Goal: Task Accomplishment & Management: Complete application form

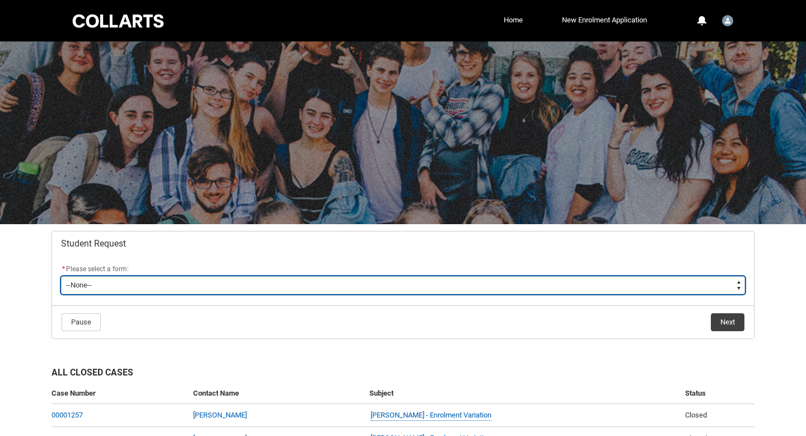
click at [491, 287] on select "--None-- Academic Transcript Application to Appeal Assignment Extension Change …" at bounding box center [403, 285] width 684 height 18
type lightning-select "Assignment_Extension_Choice"
select select "Assignment_Extension_Choice"
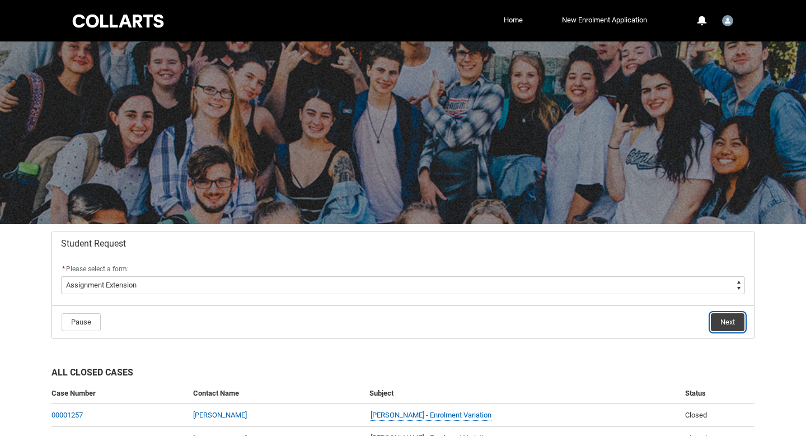
click at [728, 316] on button "Next" at bounding box center [728, 322] width 34 height 18
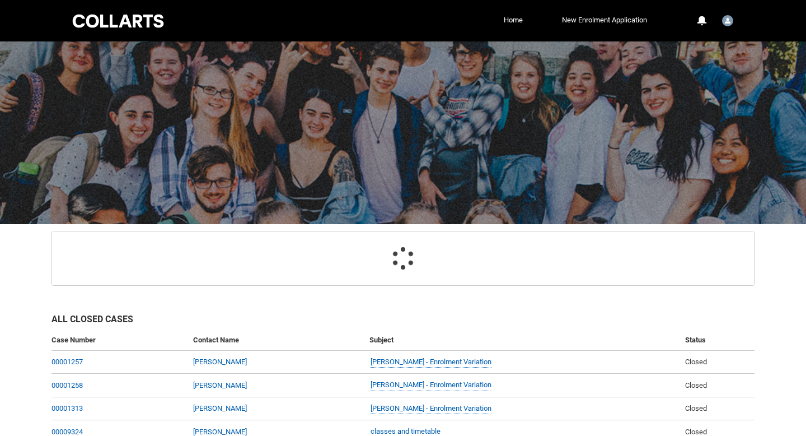
scroll to position [117, 0]
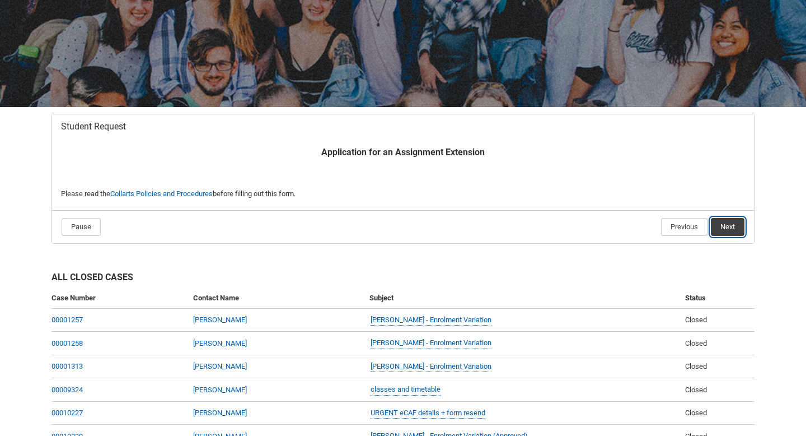
click at [727, 224] on button "Next" at bounding box center [728, 227] width 34 height 18
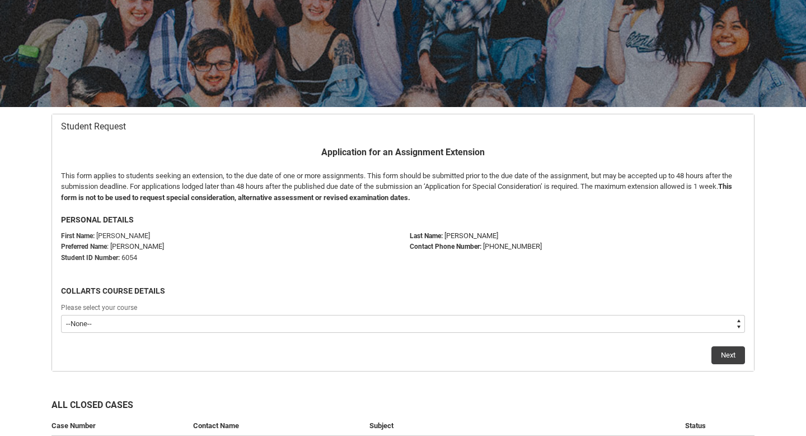
click at [332, 323] on select "--None-- Bachelor of Music Performance V2" at bounding box center [403, 324] width 684 height 18
type lightning-select "recordPicklist_ProgramEnrollment.a0jOZ000003Ng85YAC"
select select "recordPicklist_ProgramEnrollment.a0jOZ000003Ng85YAC"
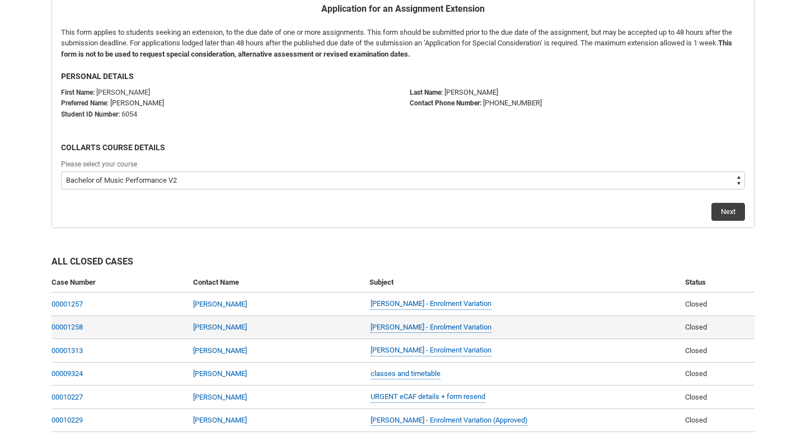
scroll to position [261, 0]
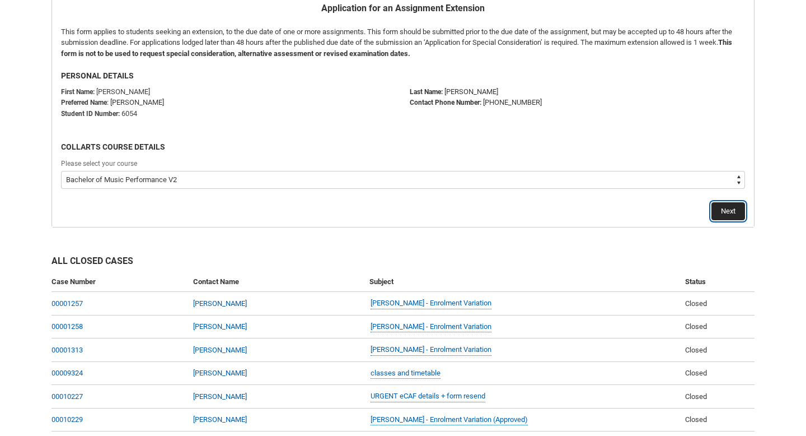
click at [735, 204] on button "Next" at bounding box center [729, 211] width 34 height 18
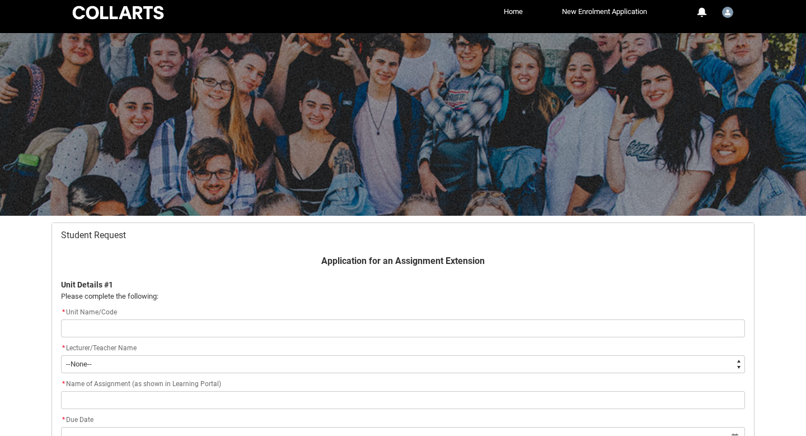
scroll to position [117, 0]
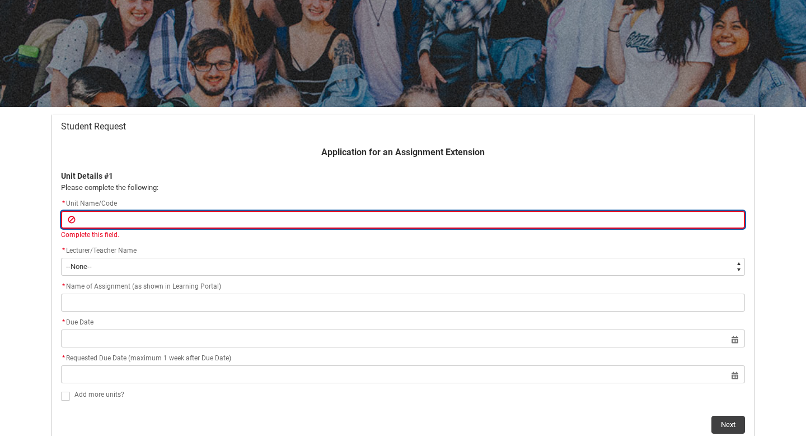
click at [119, 218] on input "Redu_Student_Request flow" at bounding box center [403, 220] width 684 height 18
paste input "Progress journal & stage plot/line lists (Week 11)"
type lightning-primitive-input-simple "Progress journal & stage plot/line lists (Week 11)"
type input "Progress journal & stage plot/line lists (Week 11)"
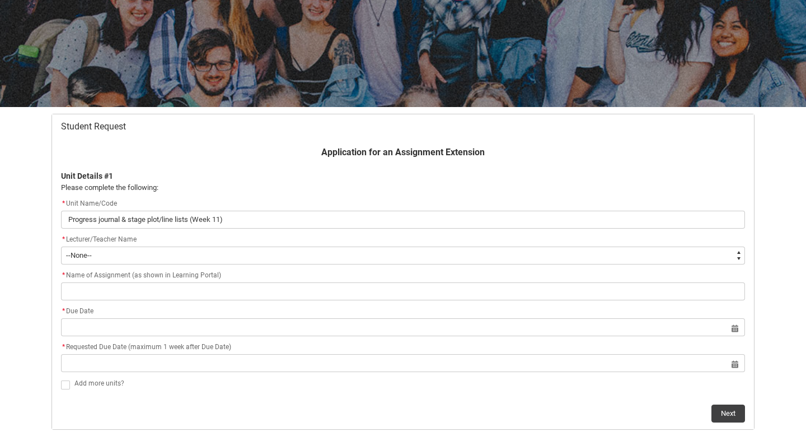
drag, startPoint x: 249, startPoint y: 230, endPoint x: 205, endPoint y: 218, distance: 45.2
click at [205, 218] on lightning-primitive-input-simple "Progress journal & stage plot/line lists (Week 11)" at bounding box center [403, 220] width 684 height 18
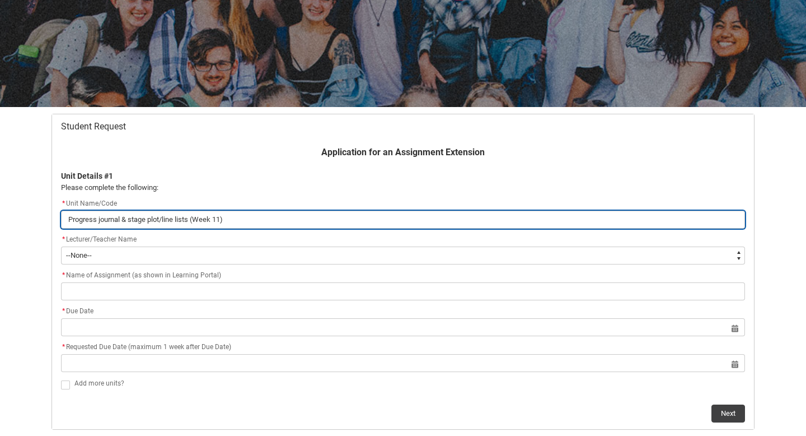
drag, startPoint x: 261, startPoint y: 223, endPoint x: 68, endPoint y: 218, distance: 192.7
click at [68, 218] on input "Progress journal & stage plot/line lists (Week 11)" at bounding box center [403, 220] width 684 height 18
drag, startPoint x: 247, startPoint y: 218, endPoint x: 59, endPoint y: 206, distance: 188.5
click at [59, 205] on flowruntime-screen-field "* Unit Name/Code Progress journal & stage plot/line lists (Week 11)" at bounding box center [403, 215] width 698 height 36
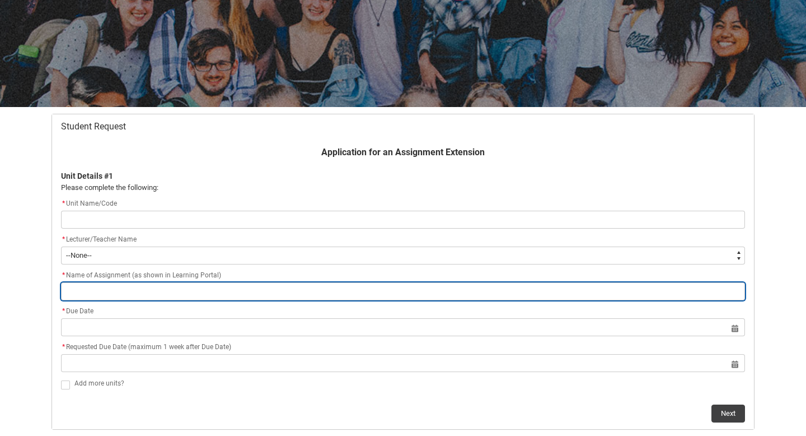
click at [82, 296] on input "Redu_Student_Request flow" at bounding box center [403, 291] width 684 height 18
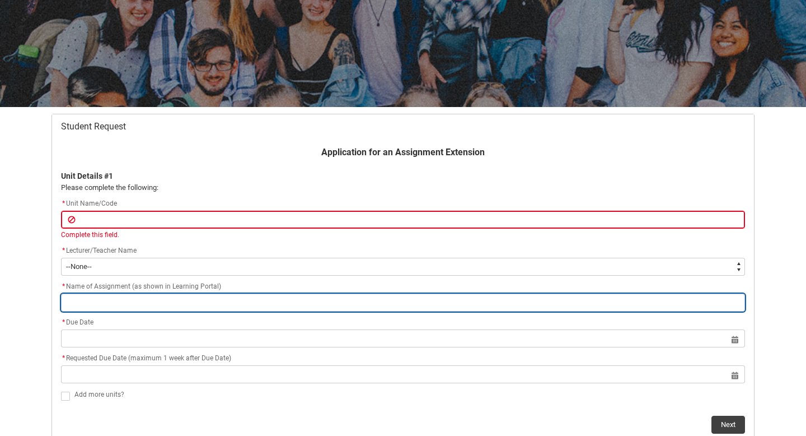
paste input "Progress journal & stage plot/line lists (Week 11)"
type lightning-primitive-input-simple "Progress journal & stage plot/line lists (Week 11)"
type input "Progress journal & stage plot/line lists (Week 11)"
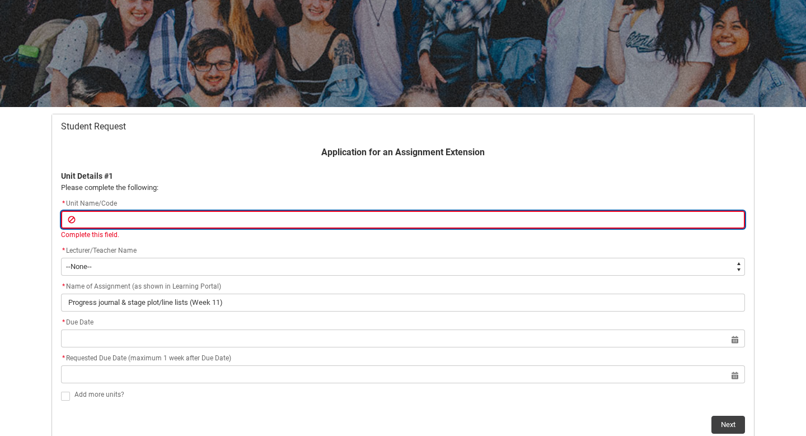
click at [88, 221] on input "Redu_Student_Request flow" at bounding box center [403, 220] width 684 height 18
paste input "MUENS4"
type lightning-primitive-input-simple "MUENS4"
type input "MUENS4"
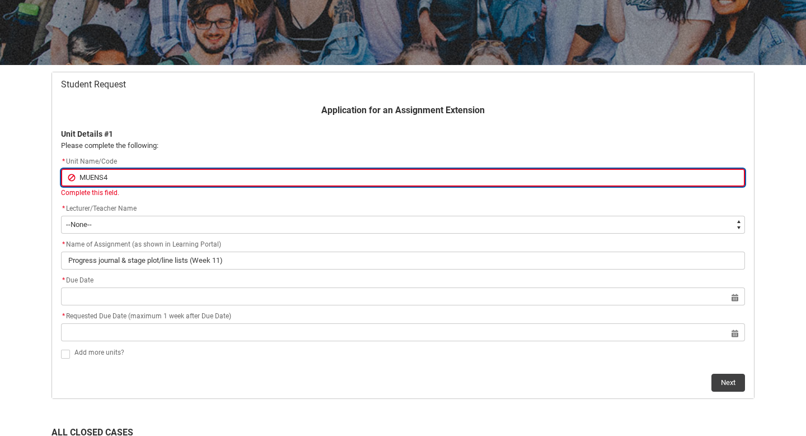
scroll to position [162, 0]
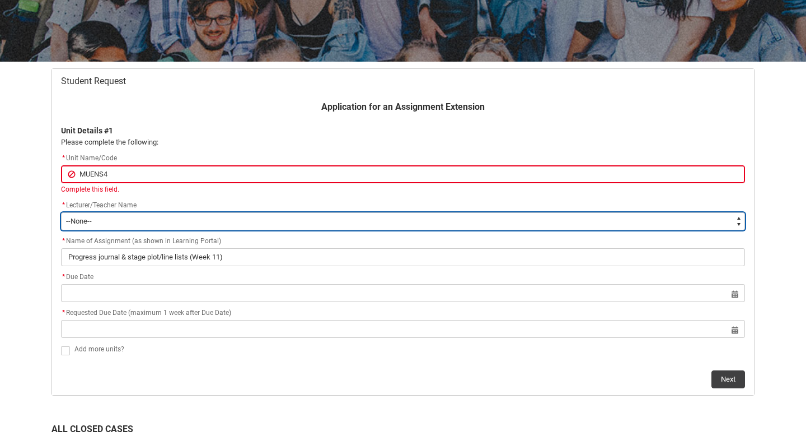
click at [736, 220] on flowruntime-screen-field "* Lecturer/Teacher Name * --None-- Aaron Walker Adam King Adam McKenzie Adriana…" at bounding box center [403, 217] width 698 height 36
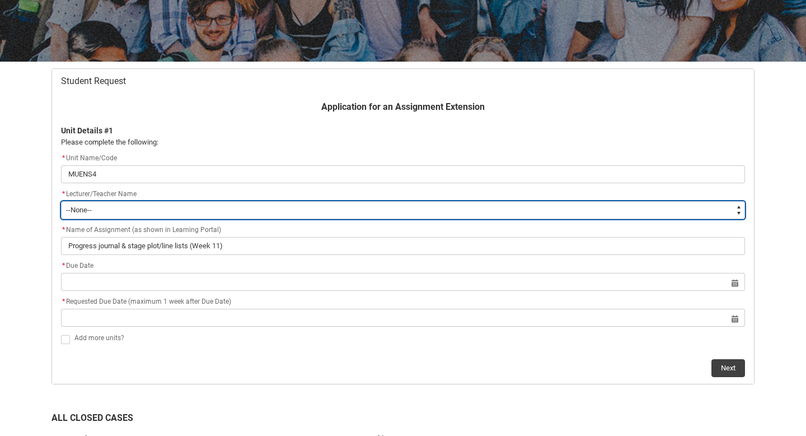
type lightning-select "Faculty_NamefromAtoM.0035g00000b9AYZAA2"
select select "Faculty_NamefromAtoM.0035g00000b9AYZAA2"
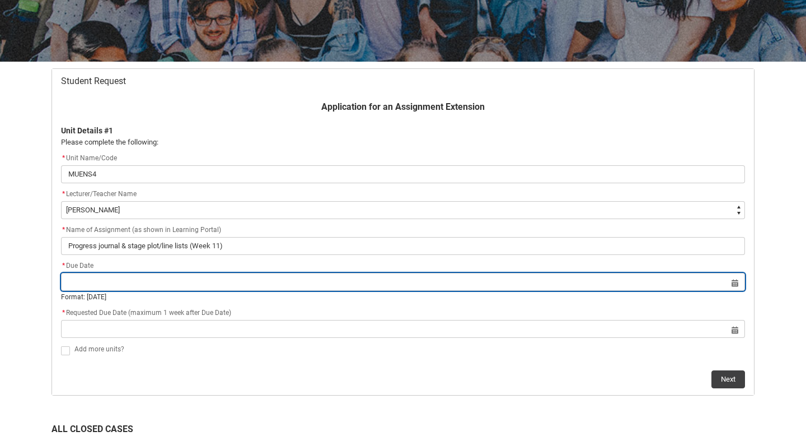
click at [137, 283] on input "Redu_Student_Request flow" at bounding box center [403, 282] width 684 height 18
select select "2025"
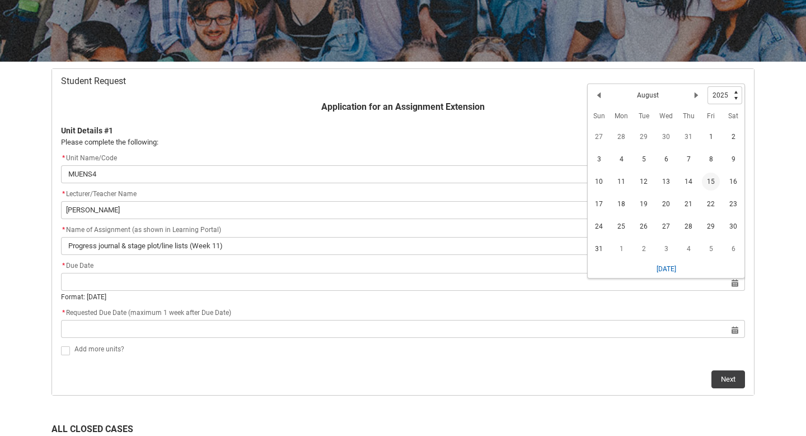
click at [717, 179] on span "15" at bounding box center [711, 181] width 18 height 18
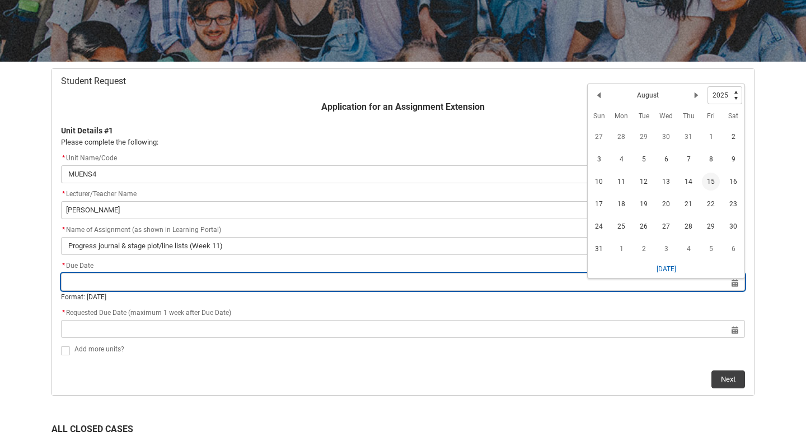
type lightning-datepicker "[DATE]"
type lightning-input "[DATE]"
type input "[DATE]"
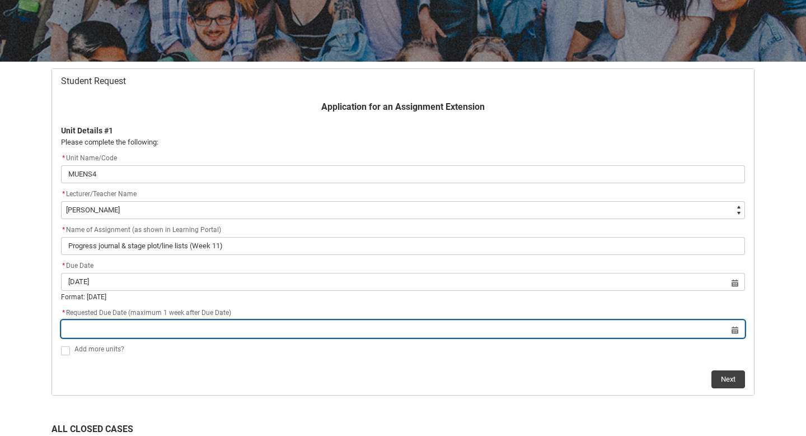
click at [181, 331] on input "Redu_Student_Request flow" at bounding box center [403, 329] width 684 height 18
select select "2025"
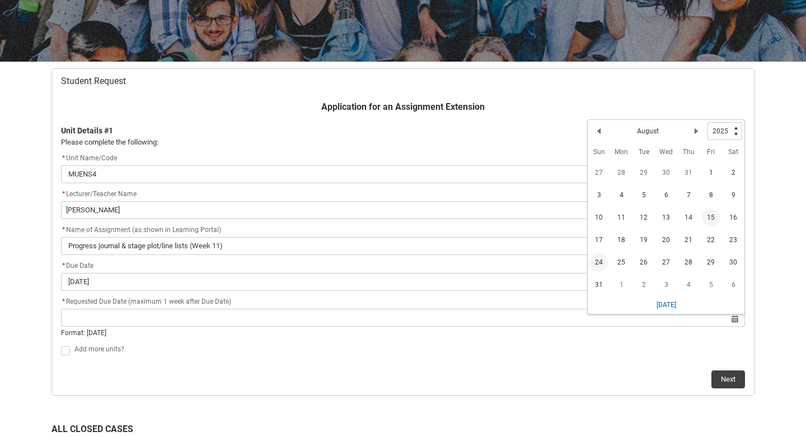
click at [599, 256] on span "24" at bounding box center [599, 262] width 18 height 18
type lightning-datepicker "[DATE]"
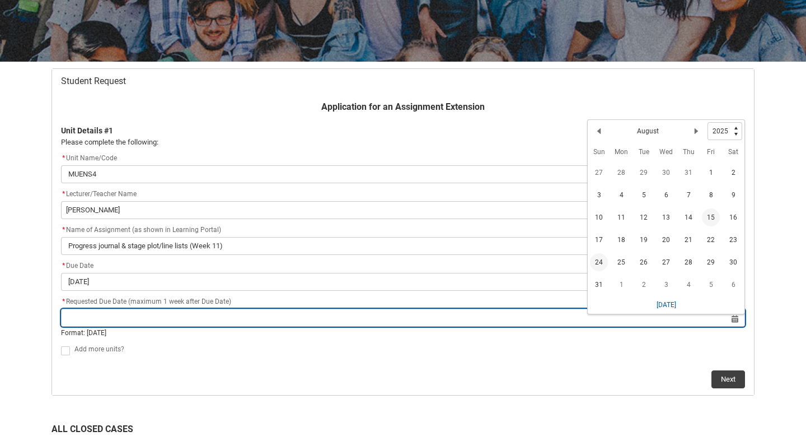
type lightning-input "[DATE]"
type input "[DATE]"
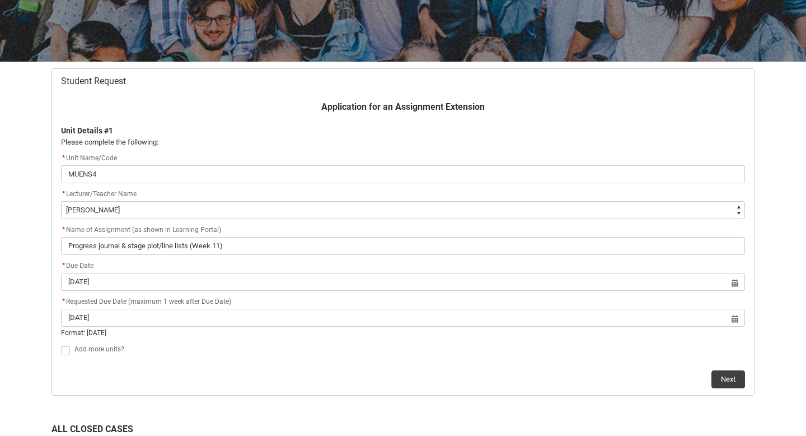
click at [66, 349] on span "Redu_Student_Request flow" at bounding box center [65, 350] width 9 height 9
click at [61, 344] on input "Redu_Student_Request flow" at bounding box center [60, 344] width 1 height 1
type lightning-input "true"
checkbox input "true"
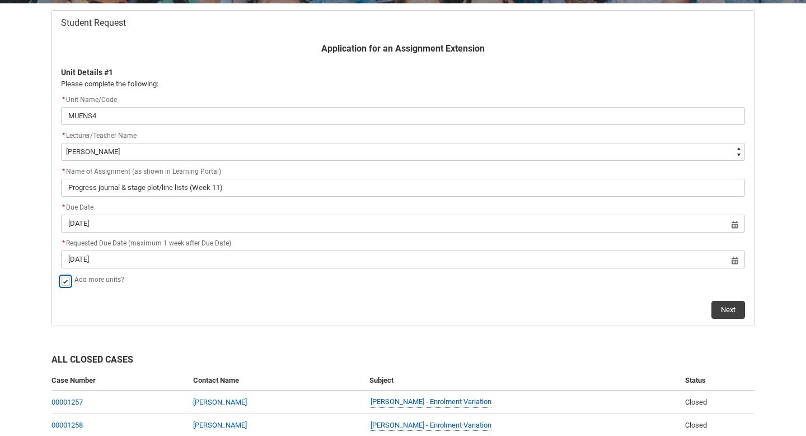
scroll to position [224, 0]
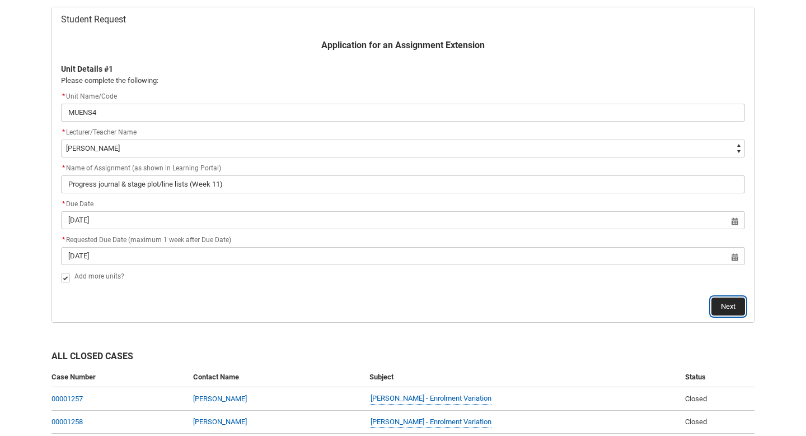
click at [744, 305] on button "Next" at bounding box center [729, 306] width 34 height 18
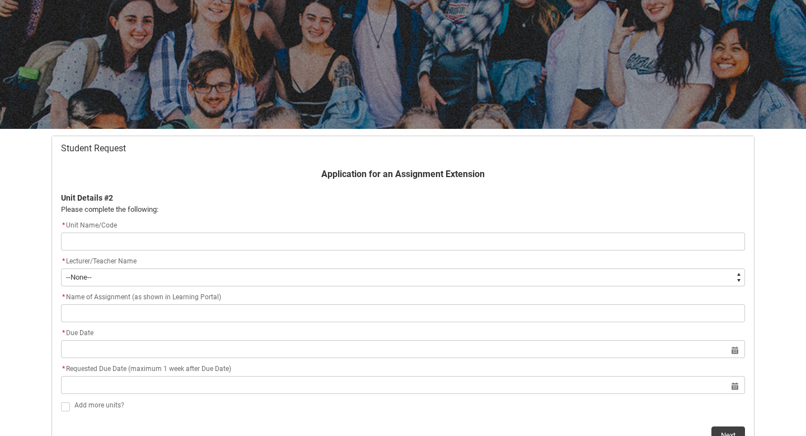
scroll to position [86, 0]
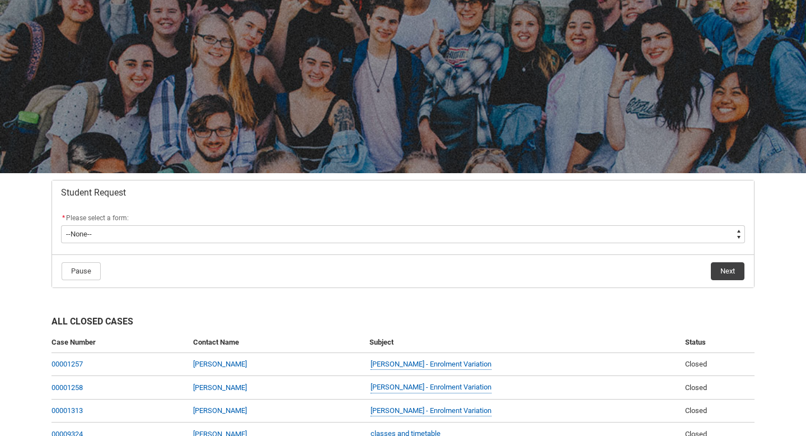
scroll to position [55, 0]
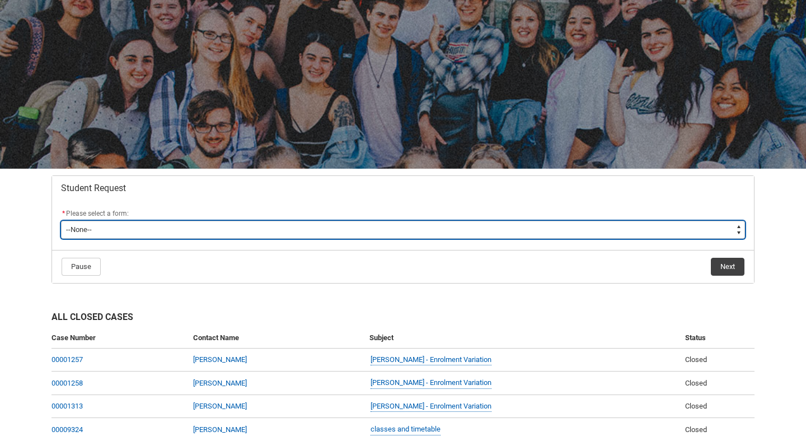
click at [149, 224] on select "--None-- Academic Transcript Application to Appeal Assignment Extension Change …" at bounding box center [403, 230] width 684 height 18
type lightning-select "Assignment_Extension_Choice"
select select "Assignment_Extension_Choice"
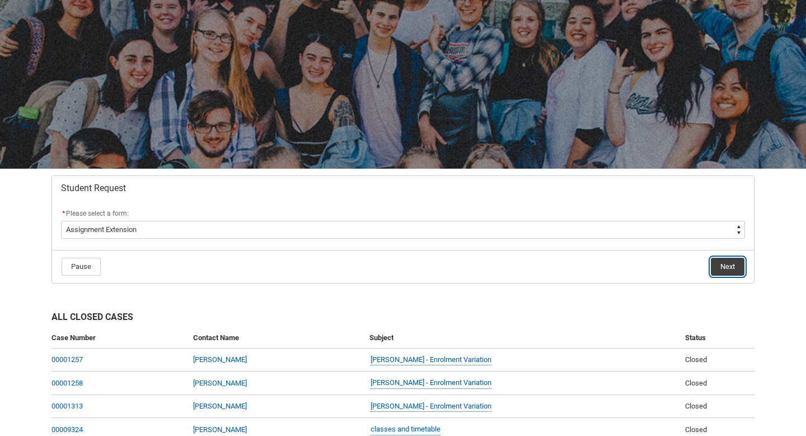
click at [722, 258] on button "Next" at bounding box center [728, 267] width 34 height 18
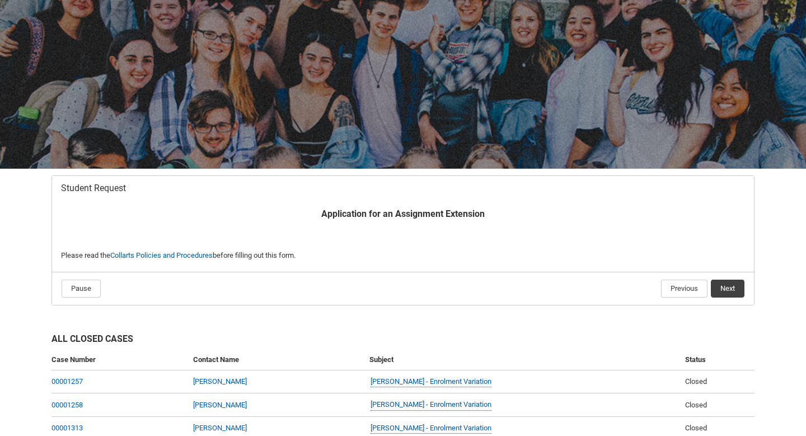
scroll to position [117, 0]
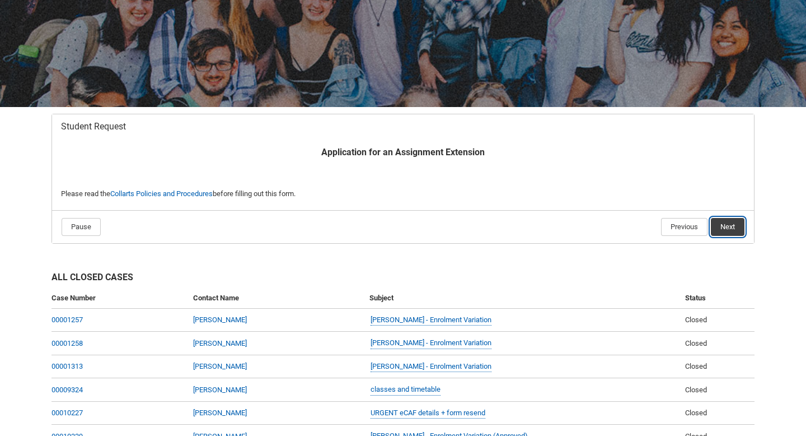
click at [723, 227] on button "Next" at bounding box center [728, 227] width 34 height 18
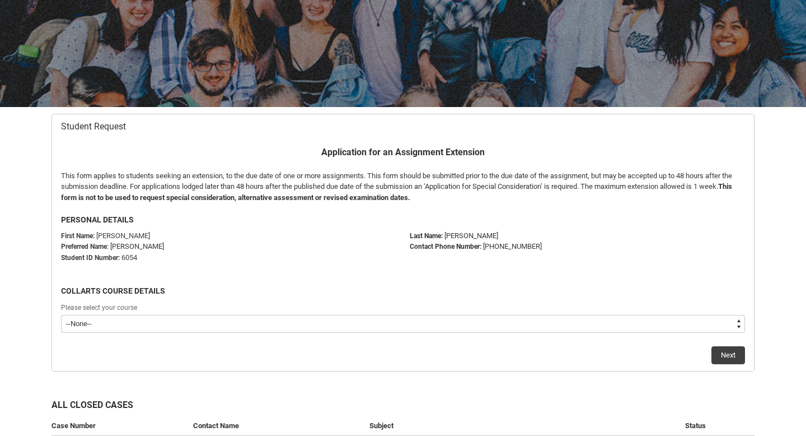
click at [280, 320] on select "--None-- Bachelor of Music Performance V2" at bounding box center [403, 324] width 684 height 18
type lightning-select "recordPicklist_ProgramEnrollment.a0jOZ000003Ng85YAC"
select select "recordPicklist_ProgramEnrollment.a0jOZ000003Ng85YAC"
click at [730, 353] on button "Next" at bounding box center [729, 355] width 34 height 18
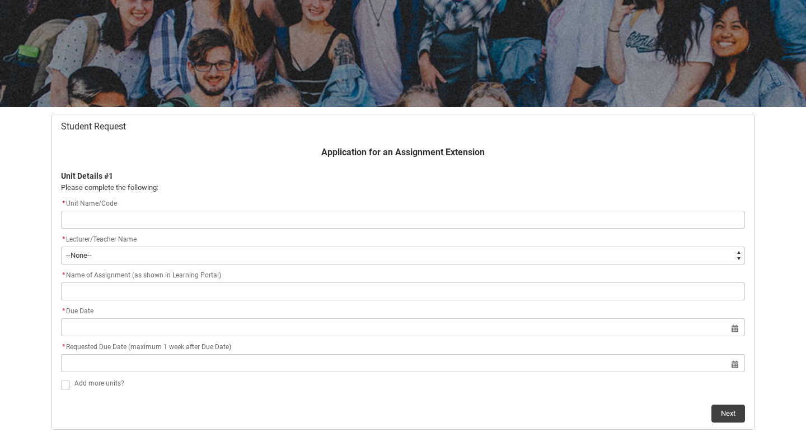
type lightning-primitive-input-simple "MUENS4"
type input "MUENS4"
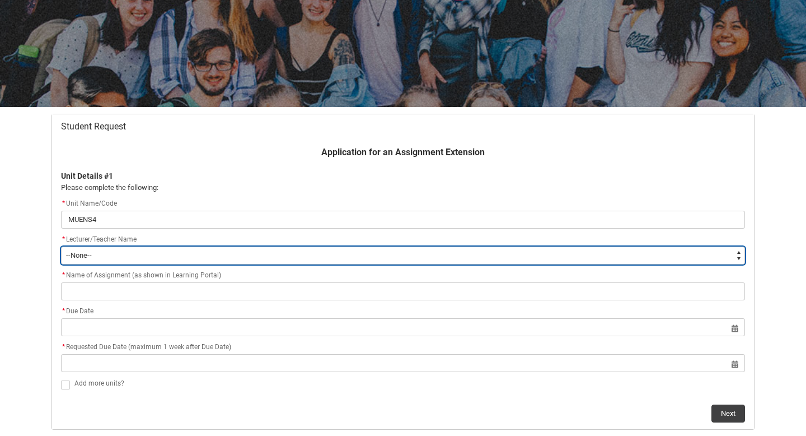
click at [142, 256] on select "--None-- [PERSON_NAME] [PERSON_NAME] [PERSON_NAME] [PERSON_NAME] [PERSON_NAME] …" at bounding box center [403, 255] width 684 height 18
type lightning-select "Faculty_NamefromAtoM.0035g00000b9AYZAA2"
select select "Faculty_NamefromAtoM.0035g00000b9AYZAA2"
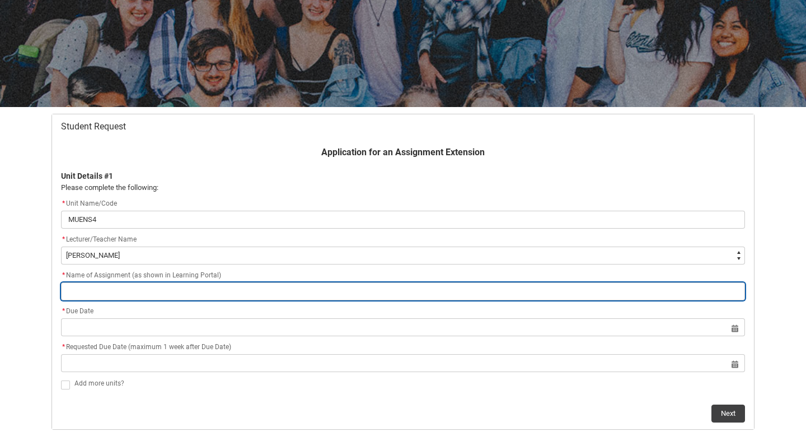
click at [157, 295] on input "Redu_Student_Request flow" at bounding box center [403, 291] width 684 height 18
paste input "Progress journal & stage plot/line lists (Week 11)"
type lightning-primitive-input-simple "Progress journal & stage plot/line lists (Week 11)"
type input "Progress journal & stage plot/line lists (Week 11)"
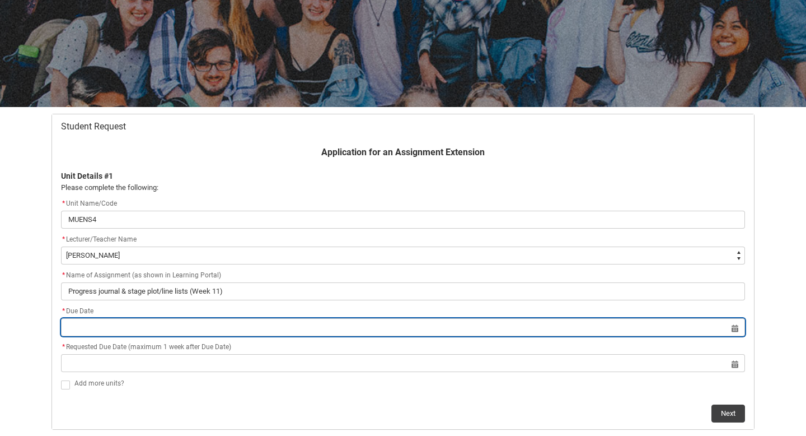
click at [133, 326] on input "Redu_Student_Request flow" at bounding box center [403, 327] width 684 height 18
select select "2025"
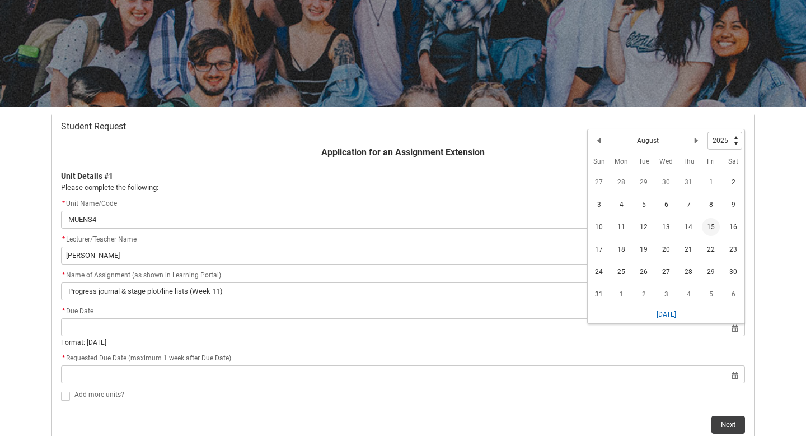
click at [708, 226] on span "15" at bounding box center [711, 227] width 18 height 18
type lightning-datepicker "[DATE]"
type lightning-input "[DATE]"
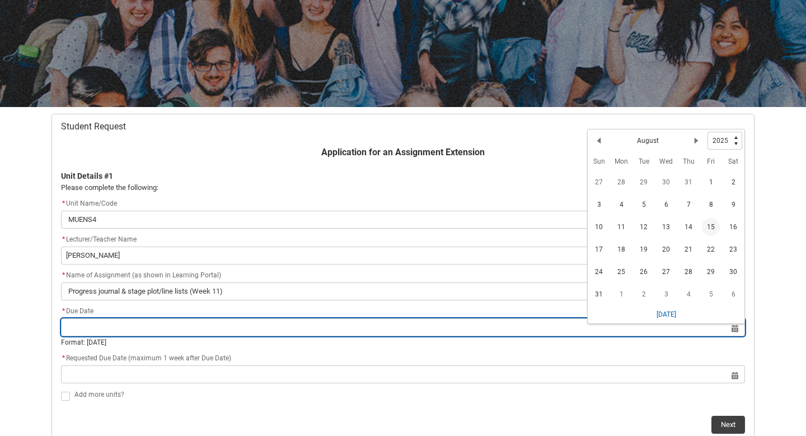
type input "[DATE]"
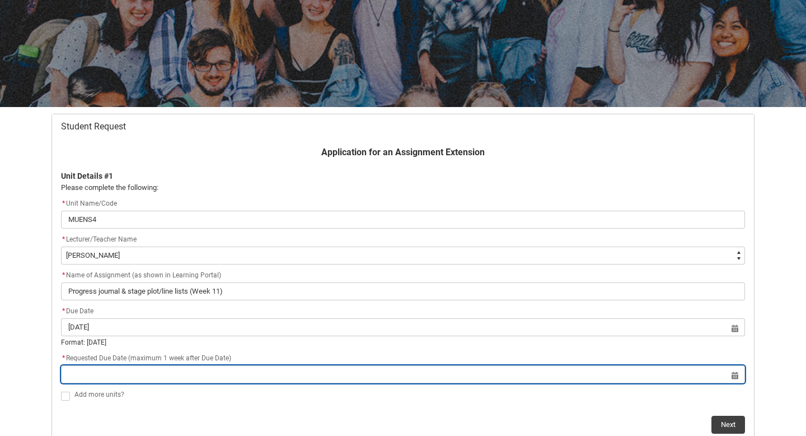
click at [214, 376] on input "Redu_Student_Request flow" at bounding box center [403, 374] width 684 height 18
select select "2025"
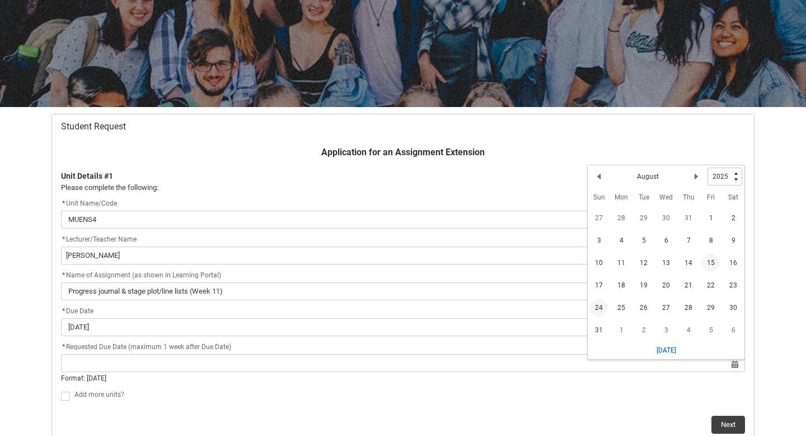
click at [594, 303] on span "24" at bounding box center [599, 307] width 18 height 18
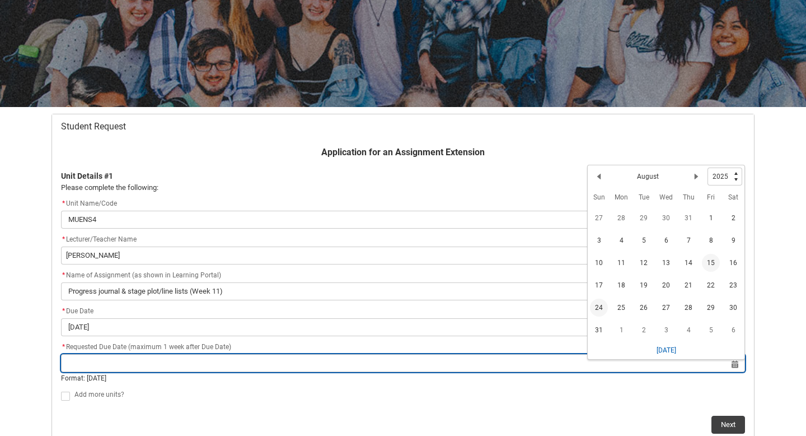
type lightning-datepicker "[DATE]"
type lightning-input "[DATE]"
type input "[DATE]"
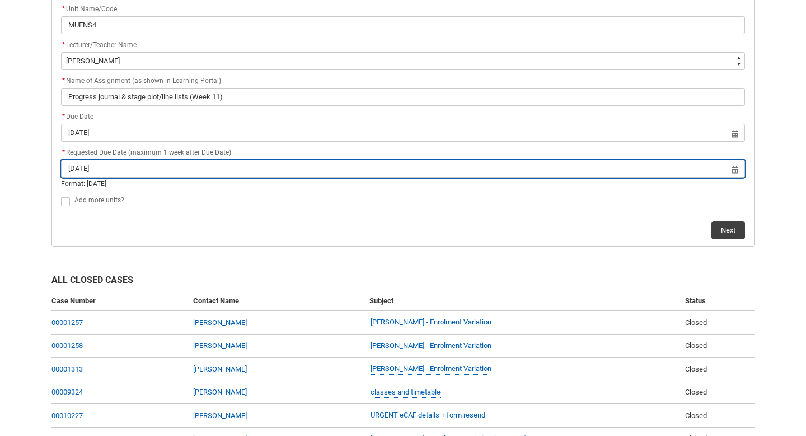
scroll to position [314, 0]
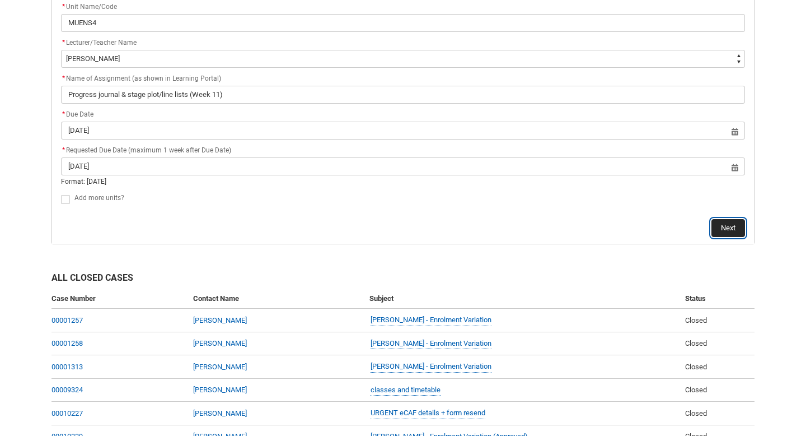
click at [732, 223] on button "Next" at bounding box center [729, 228] width 34 height 18
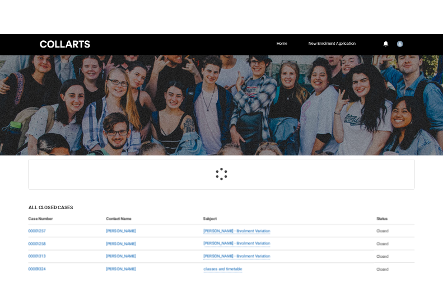
scroll to position [117, 0]
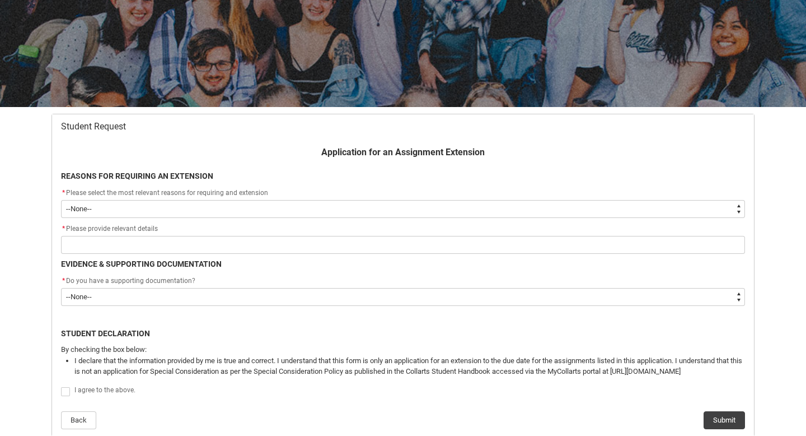
click at [174, 209] on select "--None-- Medical Reasons Work obligations Family obligations Academic Difficult…" at bounding box center [403, 209] width 684 height 18
type lightning-select "choice_AssignmentExtension_Reason_Academic"
select select "choice_AssignmentExtension_Reason_Academic"
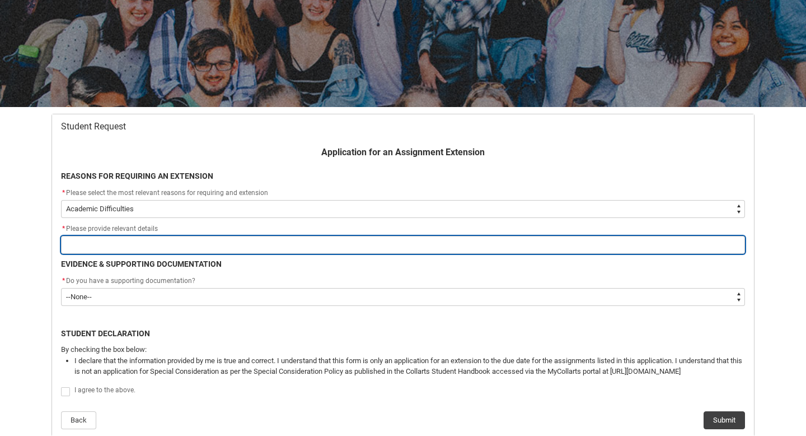
click at [125, 246] on input "Redu_Student_Request flow" at bounding box center [403, 245] width 684 height 18
type lightning-primitive-input-simple "[MEDICAL_DATA], dyslexic, uni comitments and paranting family needs. I need mor…"
type input "[MEDICAL_DATA], dyslexic, uni comitments and paranting family needs. I need mor…"
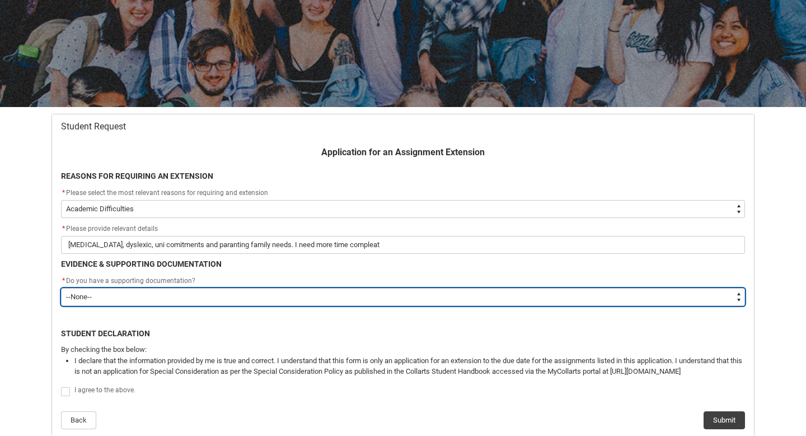
click at [141, 297] on select "--None-- Yes No" at bounding box center [403, 297] width 684 height 18
type lightning-select "Yes"
select select "Yes"
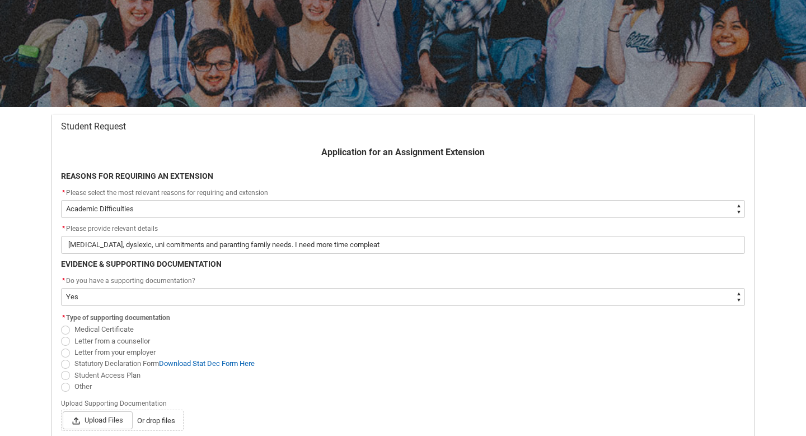
click at [67, 386] on span "Redu_Student_Request flow" at bounding box center [65, 386] width 9 height 9
click at [61, 380] on input "Other" at bounding box center [60, 380] width 1 height 1
radio input "true"
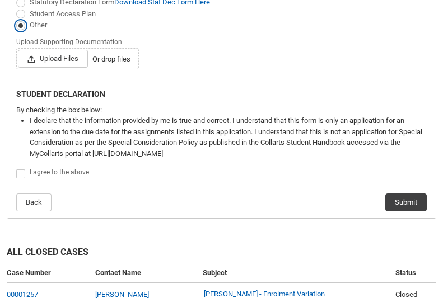
scroll to position [479, 0]
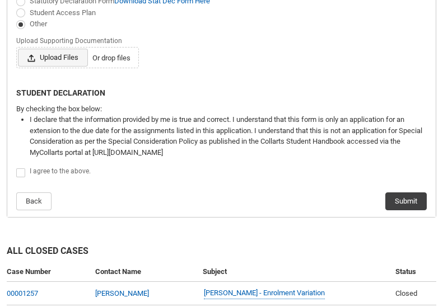
click at [49, 56] on span "Upload Files" at bounding box center [53, 58] width 70 height 18
click at [18, 49] on input "Upload Files Or drop files" at bounding box center [17, 48] width 1 height 1
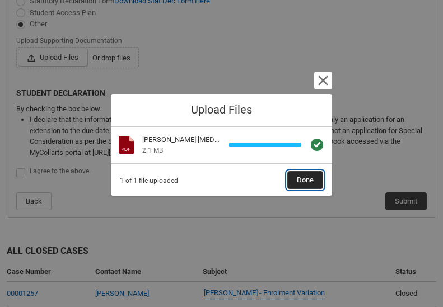
click at [306, 181] on span "Done" at bounding box center [305, 180] width 17 height 17
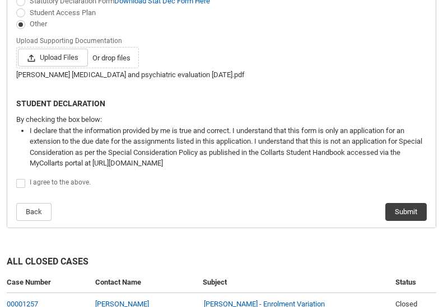
click at [23, 179] on span "Redu_Student_Request flow" at bounding box center [20, 183] width 9 height 9
click at [16, 178] on input "Redu_Student_Request flow" at bounding box center [16, 177] width 1 height 1
type lightning-input "true"
checkbox input "true"
click at [405, 203] on button "Submit" at bounding box center [405, 212] width 41 height 18
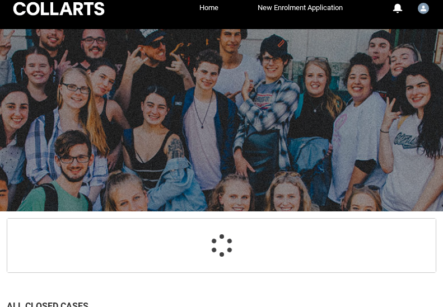
scroll to position [117, 0]
